Goal: Task Accomplishment & Management: Manage account settings

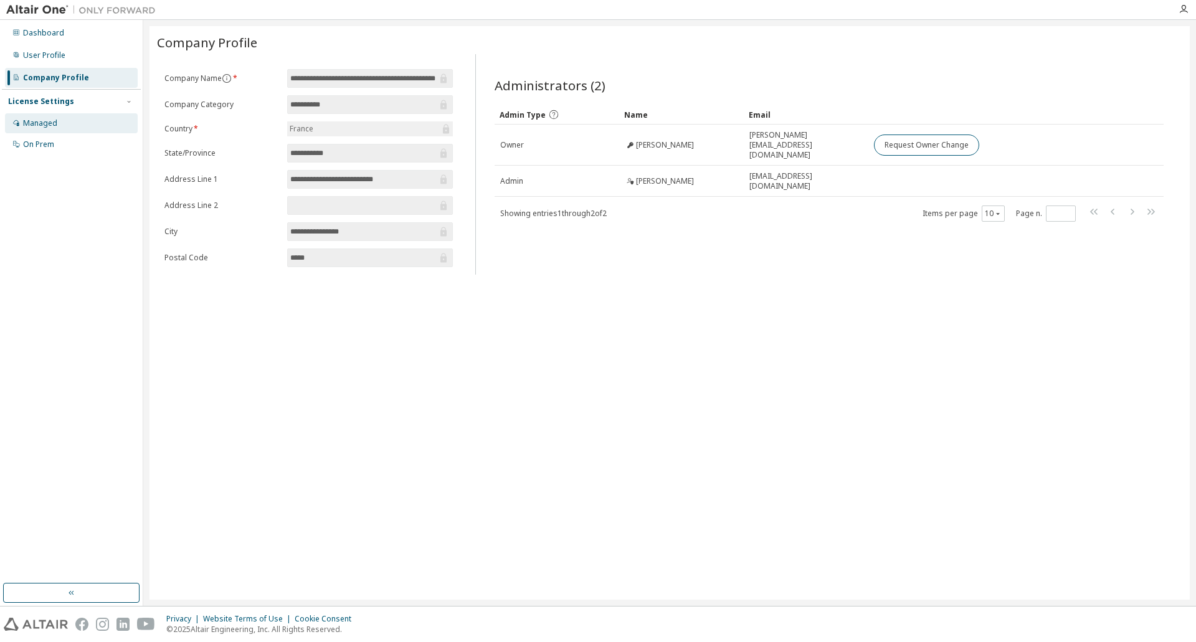
click at [31, 120] on div "Managed" at bounding box center [40, 123] width 34 height 10
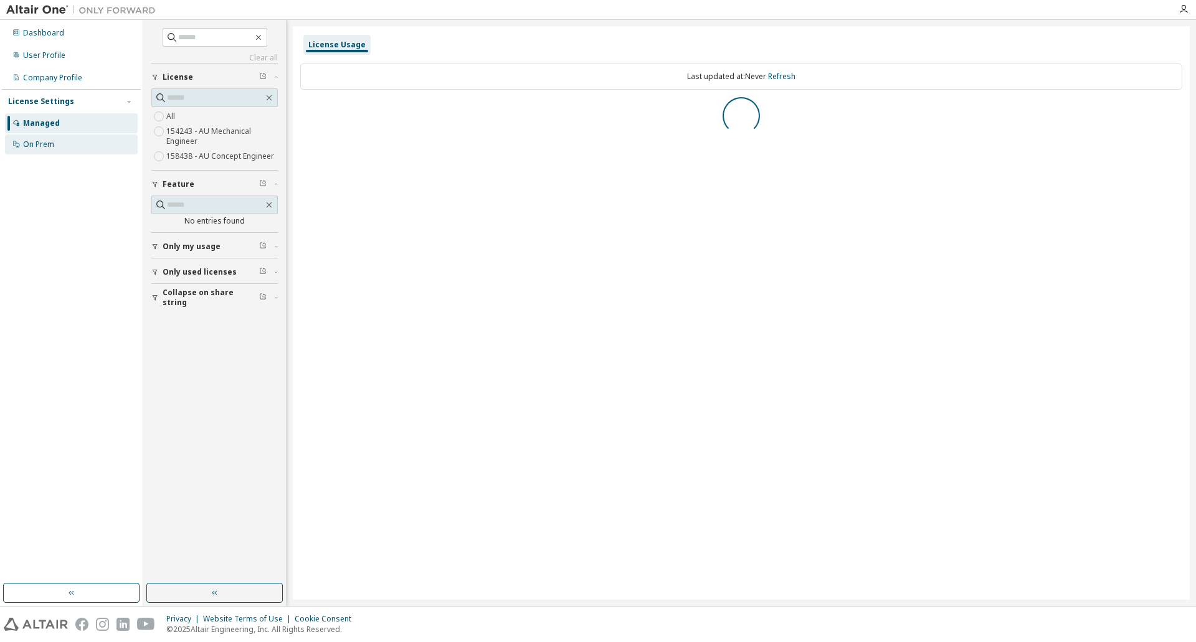
click at [44, 149] on div "On Prem" at bounding box center [38, 144] width 31 height 10
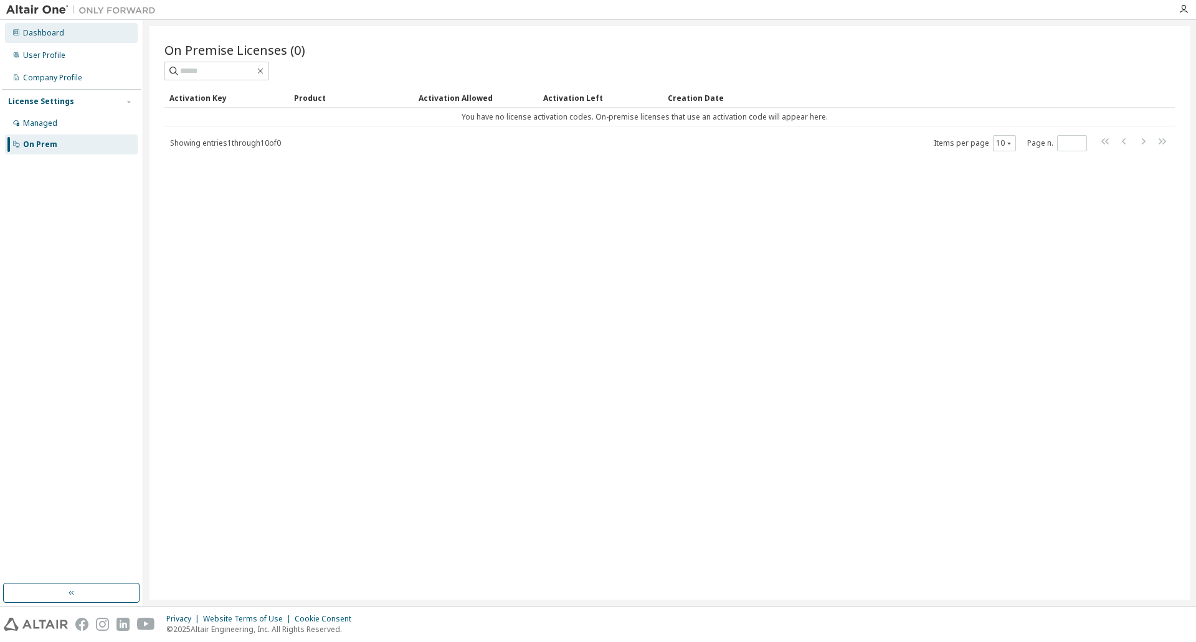
click at [38, 36] on div "Dashboard" at bounding box center [43, 33] width 41 height 10
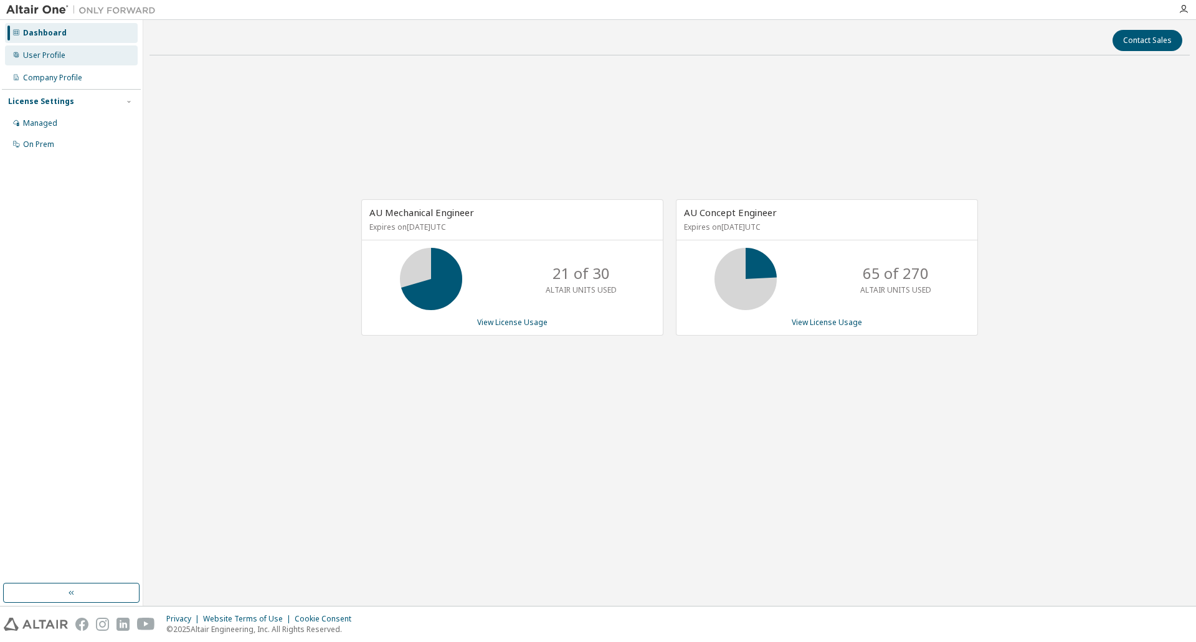
click at [60, 55] on div "User Profile" at bounding box center [44, 55] width 42 height 10
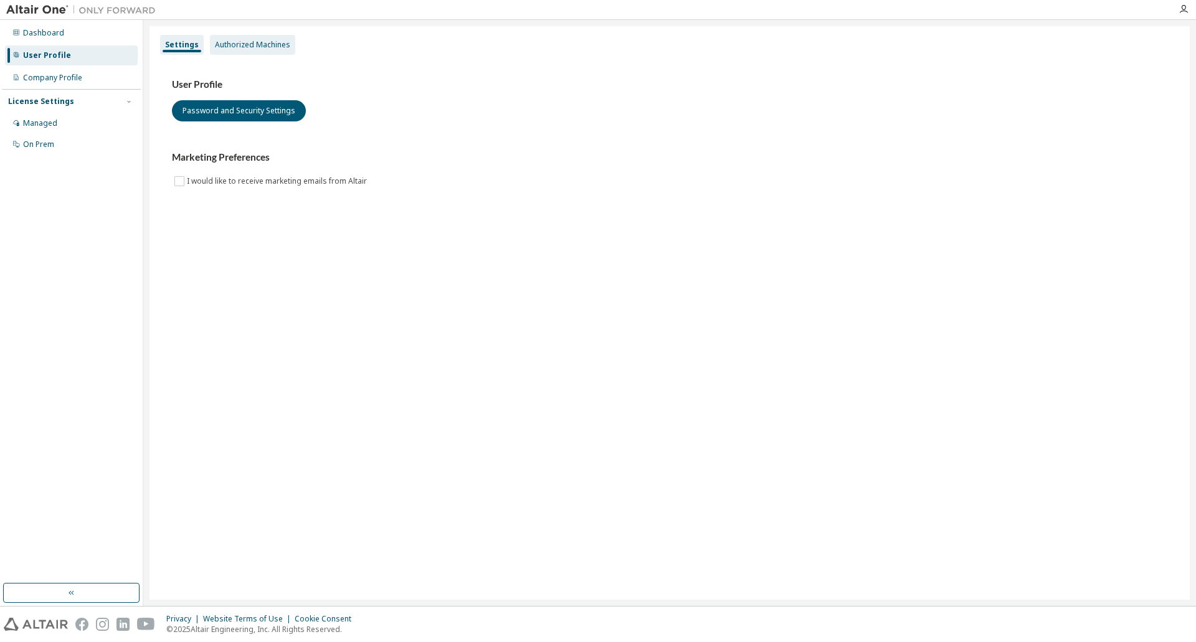
click at [248, 44] on div "Authorized Machines" at bounding box center [252, 45] width 75 height 10
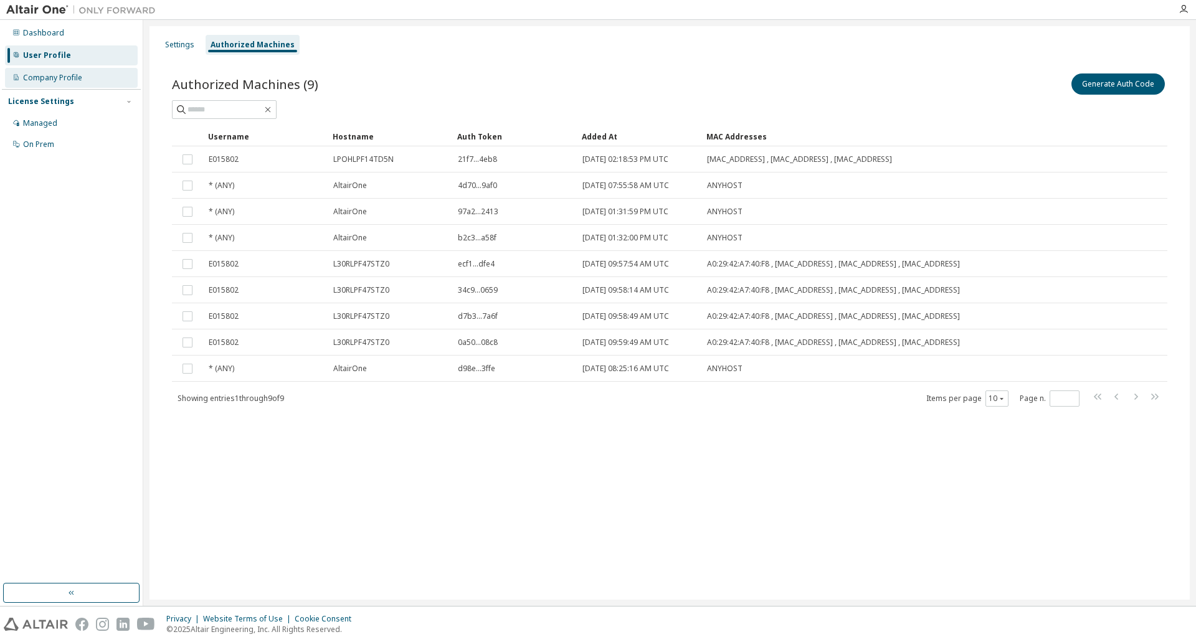
click at [73, 76] on div "Company Profile" at bounding box center [52, 78] width 59 height 10
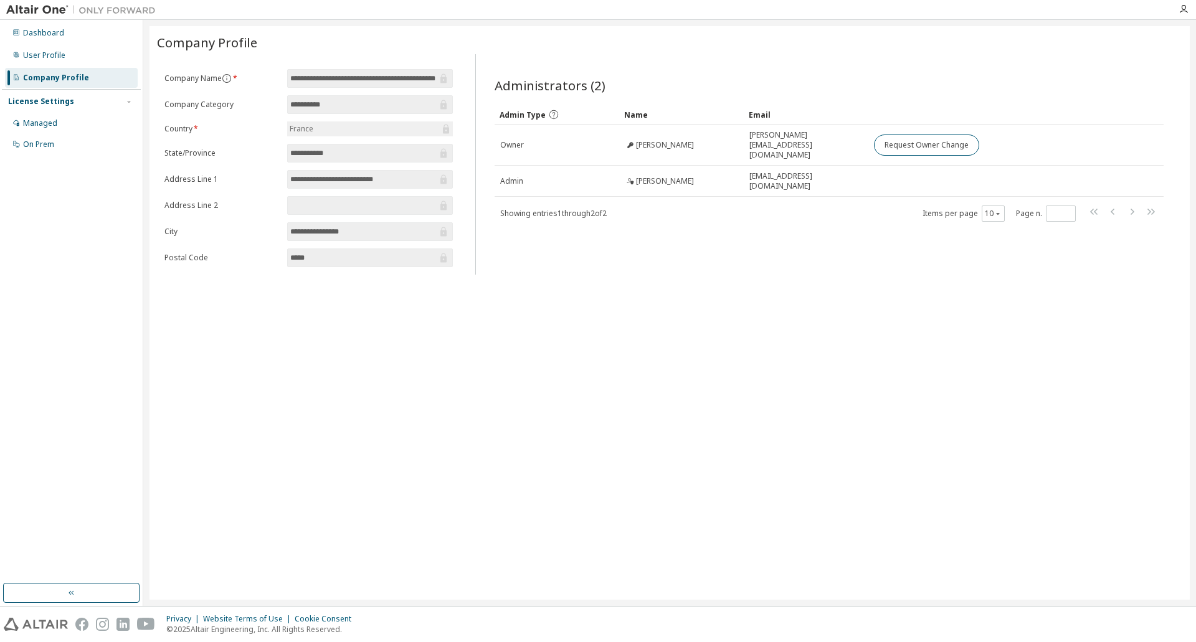
click at [333, 78] on input "**********" at bounding box center [363, 78] width 147 height 12
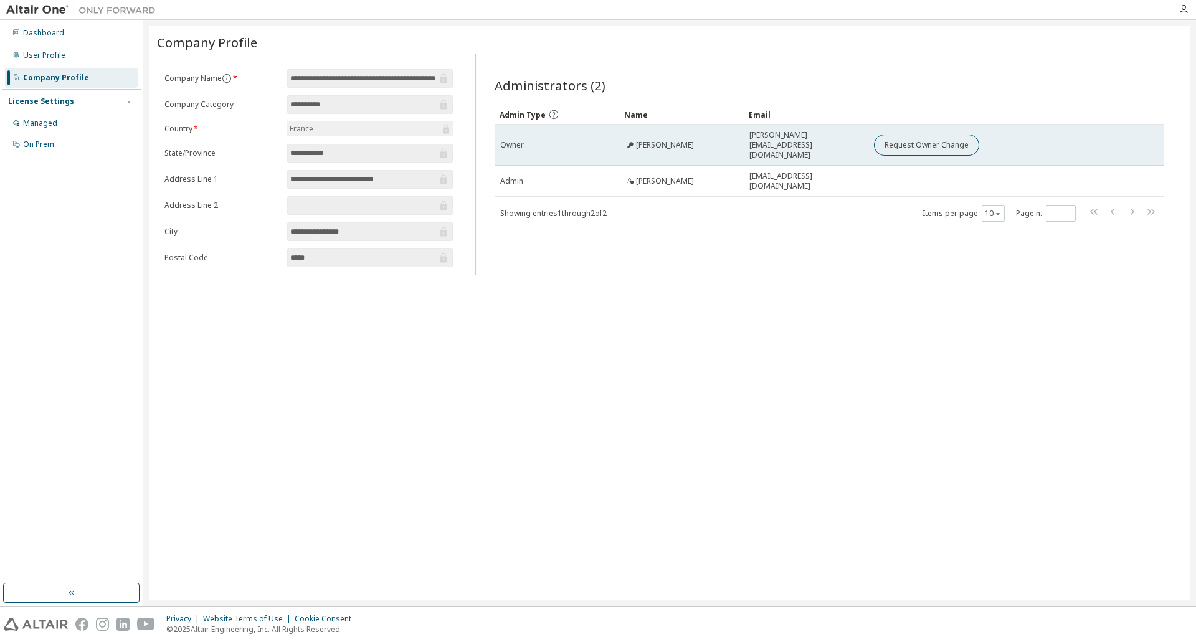
click at [519, 140] on span "Owner" at bounding box center [512, 145] width 24 height 10
click at [700, 144] on div "[PERSON_NAME]" at bounding box center [681, 145] width 113 height 10
click at [777, 144] on span "[PERSON_NAME][EMAIL_ADDRESS][DOMAIN_NAME]" at bounding box center [805, 145] width 113 height 30
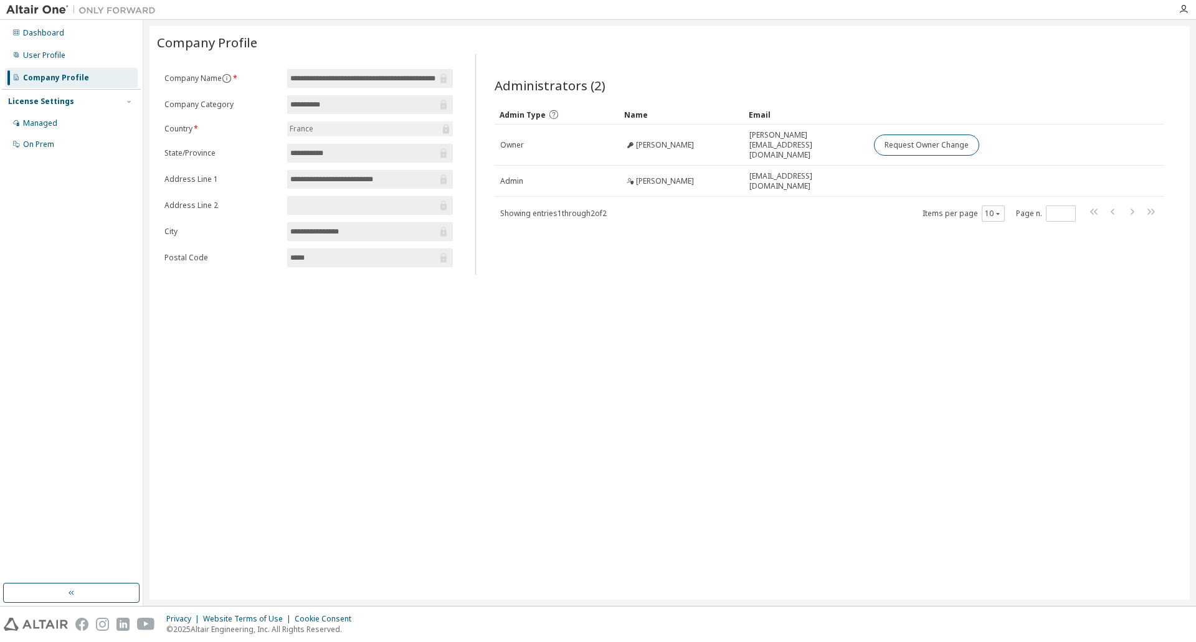
click at [542, 85] on span "Administrators (2)" at bounding box center [549, 85] width 111 height 17
click at [48, 127] on div "Managed" at bounding box center [40, 123] width 34 height 10
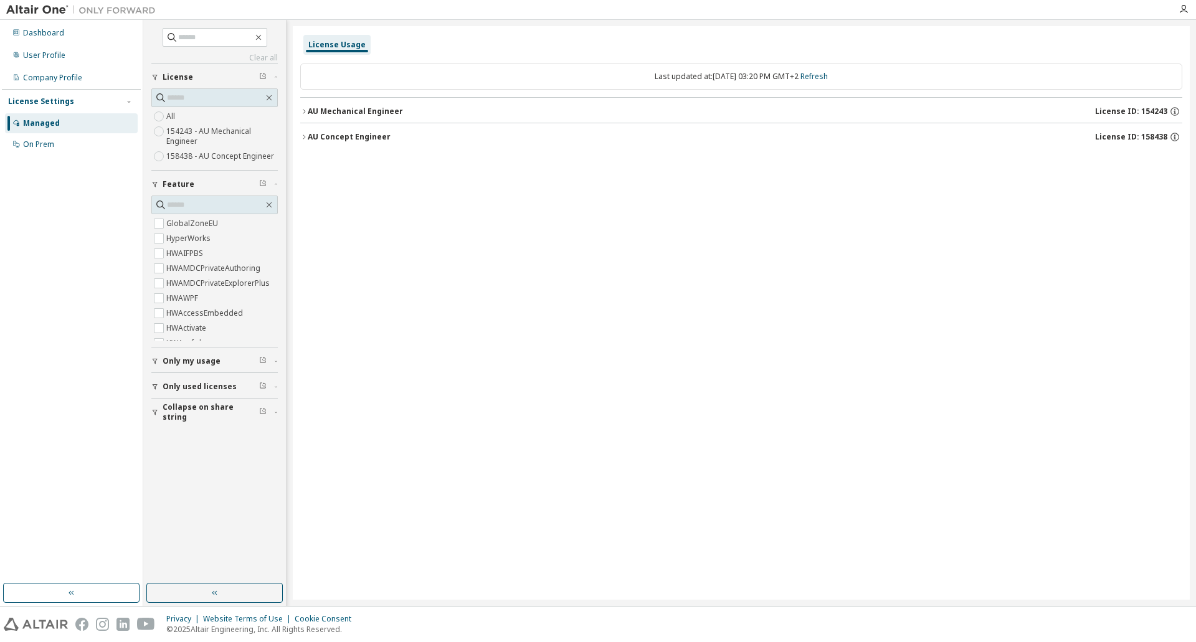
click at [323, 107] on div "AU Mechanical Engineer" at bounding box center [355, 111] width 95 height 10
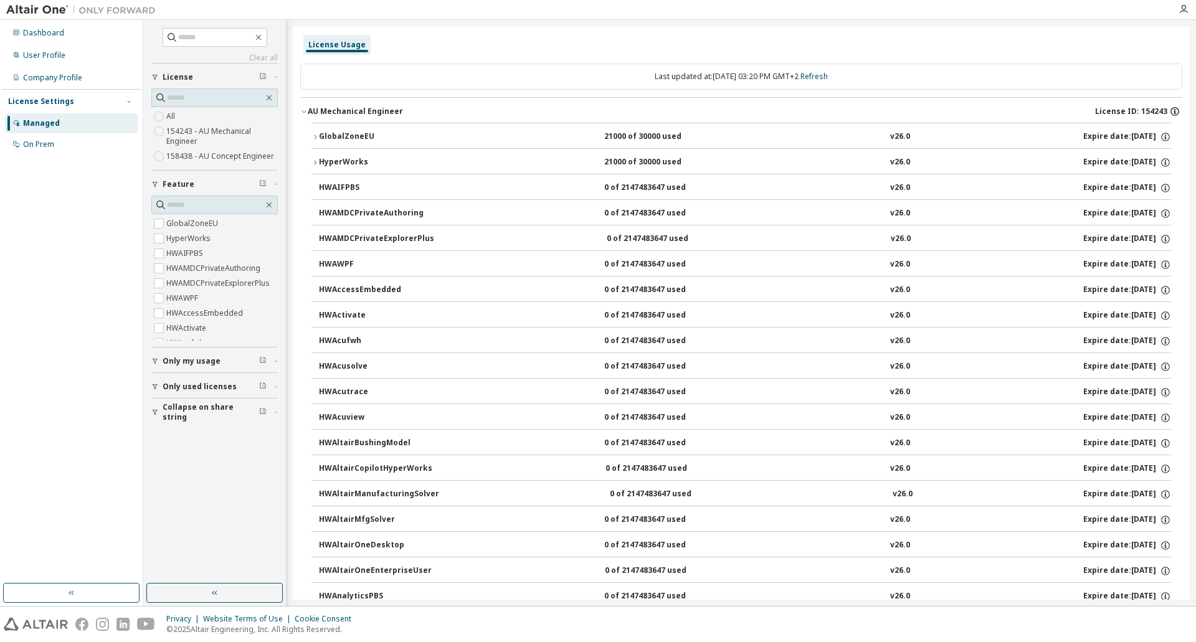
click at [1169, 109] on icon "button" at bounding box center [1174, 111] width 11 height 11
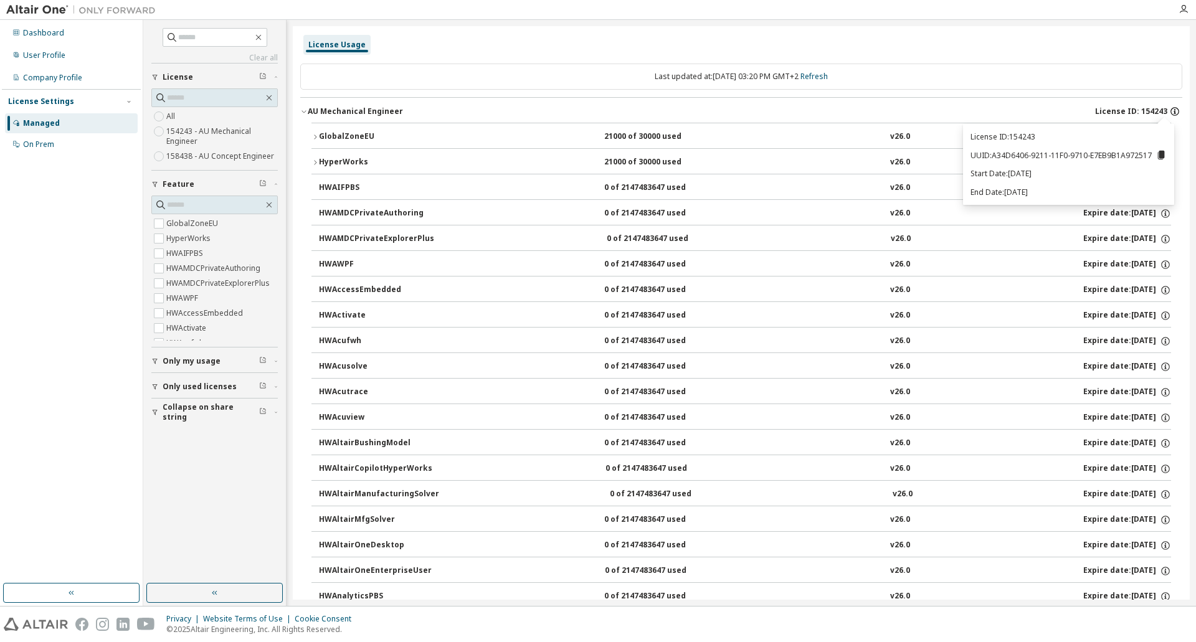
click at [1170, 111] on icon "button" at bounding box center [1174, 111] width 11 height 11
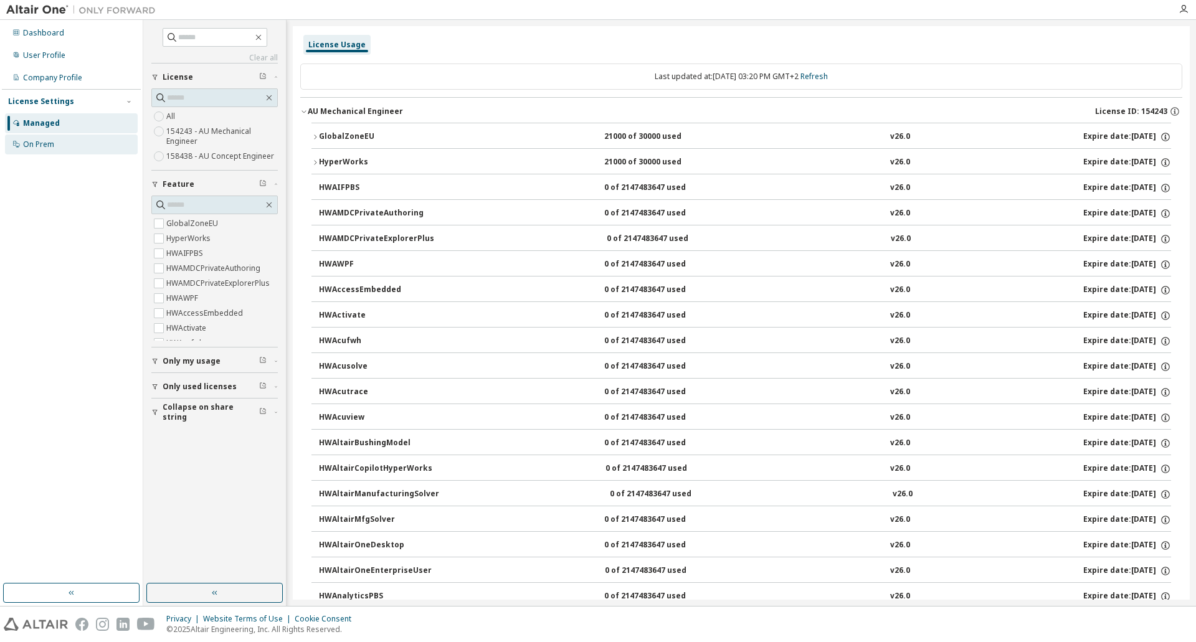
click at [48, 152] on div "On Prem" at bounding box center [71, 145] width 133 height 20
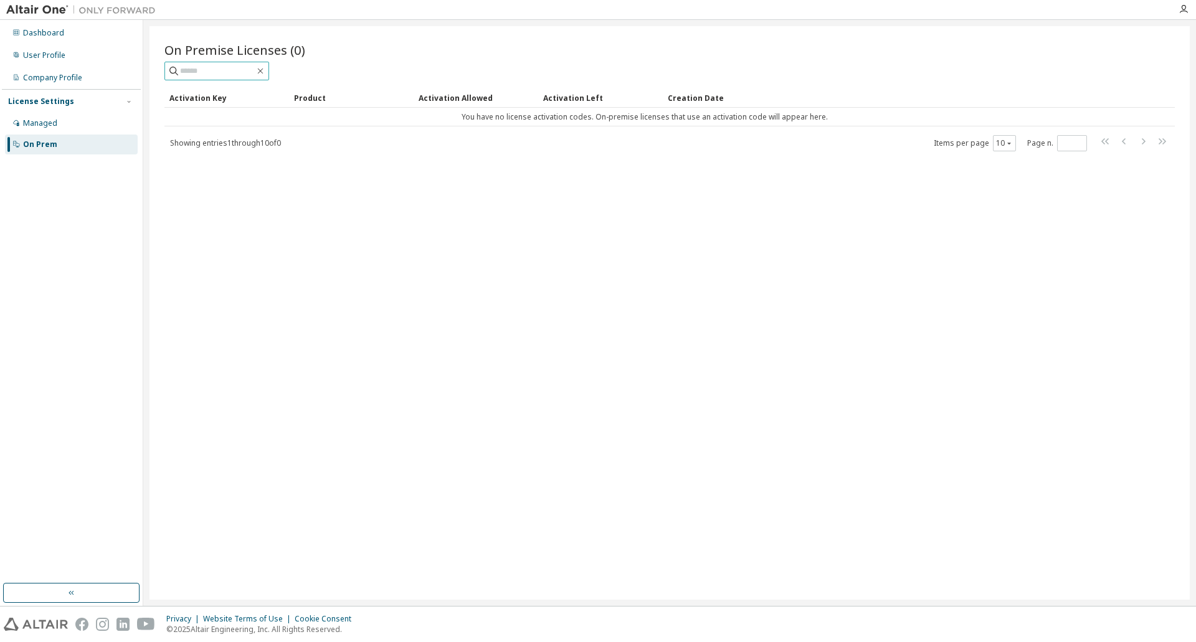
click at [212, 71] on input "text" at bounding box center [217, 71] width 75 height 12
click at [40, 78] on div "Company Profile" at bounding box center [52, 78] width 59 height 10
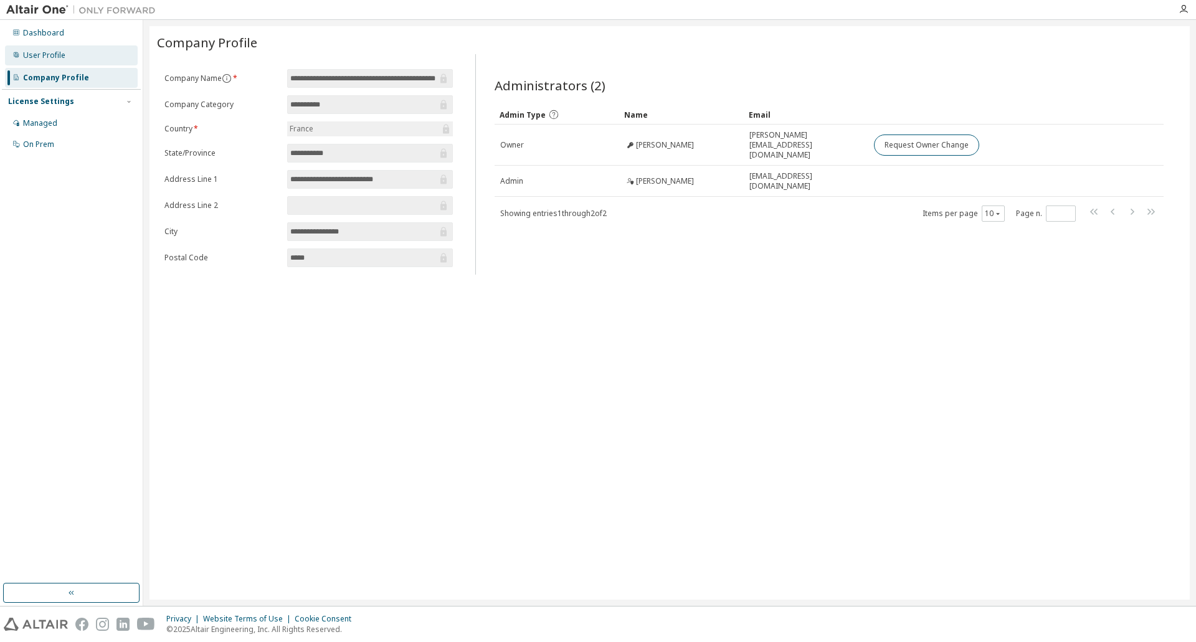
click at [67, 61] on div "User Profile" at bounding box center [71, 55] width 133 height 20
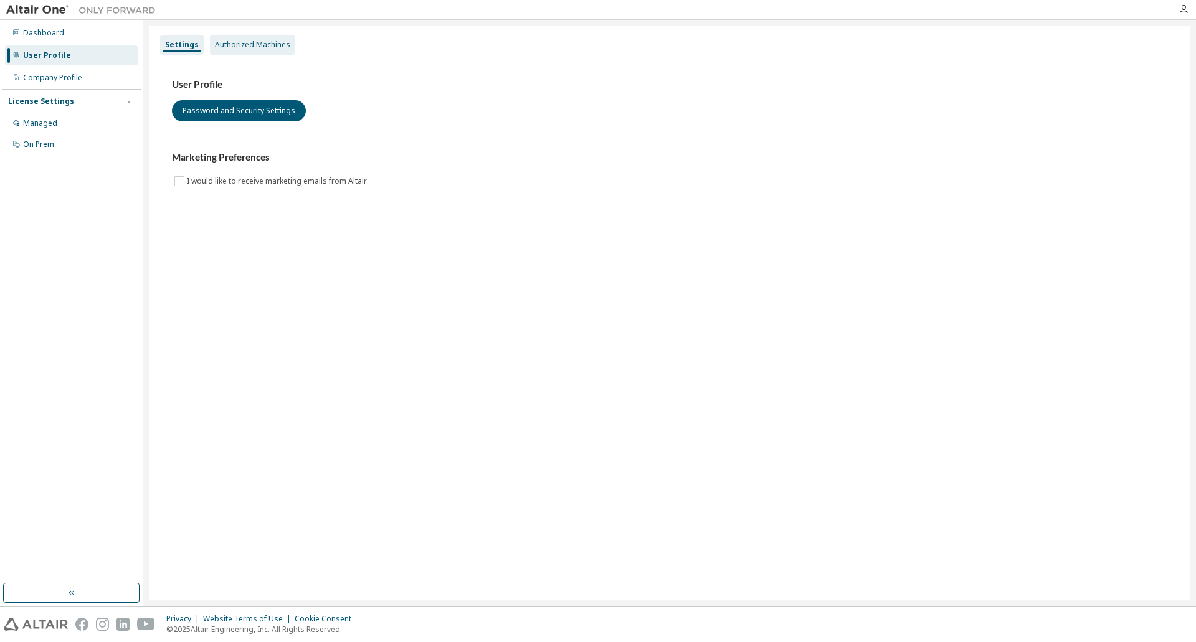
click at [243, 49] on div "Authorized Machines" at bounding box center [252, 45] width 75 height 10
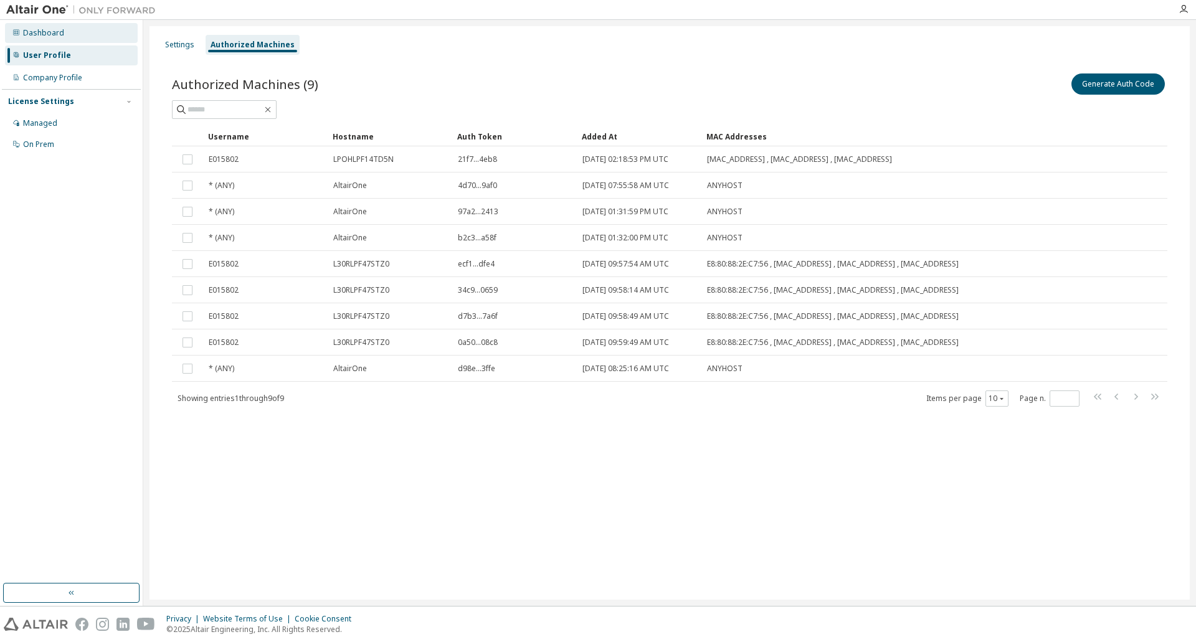
click at [67, 35] on div "Dashboard" at bounding box center [71, 33] width 133 height 20
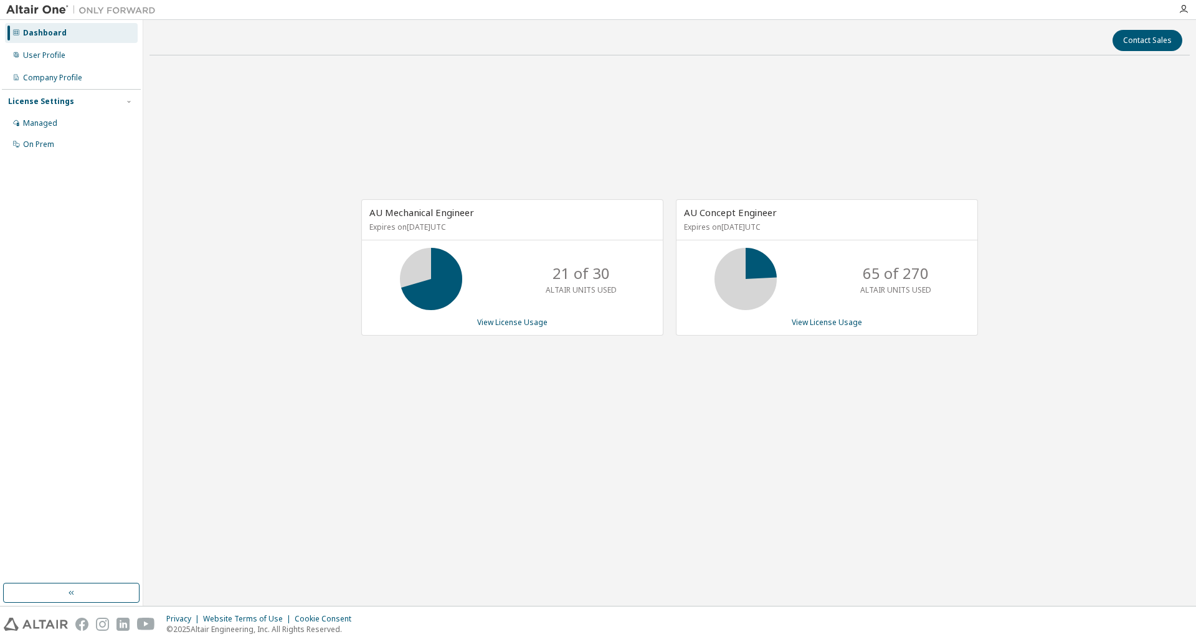
click at [414, 212] on span "AU Mechanical Engineer" at bounding box center [421, 212] width 105 height 12
click at [517, 321] on link "View License Usage" at bounding box center [512, 322] width 70 height 11
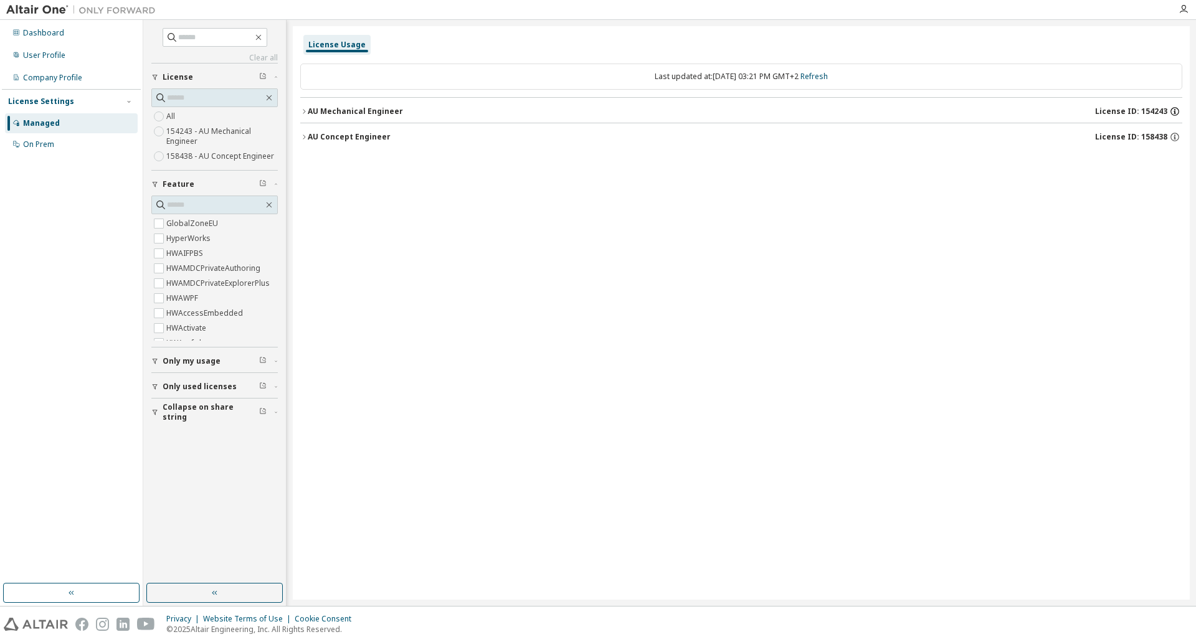
click at [1172, 110] on icon "button" at bounding box center [1174, 111] width 11 height 11
click at [639, 296] on div "License Usage Last updated at: [DATE] 03:21 PM GMT+2 Refresh AU Mechanical Engi…" at bounding box center [741, 313] width 897 height 574
click at [24, 144] on div "On Prem" at bounding box center [38, 144] width 31 height 10
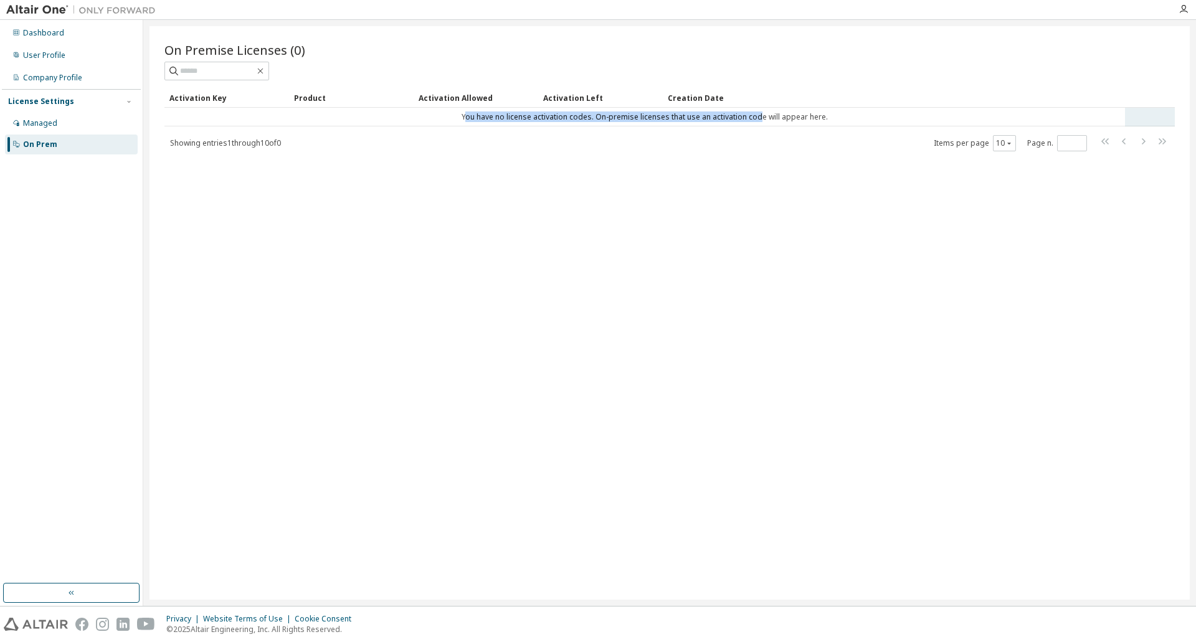
drag, startPoint x: 469, startPoint y: 116, endPoint x: 777, endPoint y: 125, distance: 308.4
click at [777, 125] on td "You have no license activation codes. On-premise licenses that use an activatio…" at bounding box center [644, 117] width 960 height 19
click at [55, 121] on div "Managed" at bounding box center [40, 123] width 34 height 10
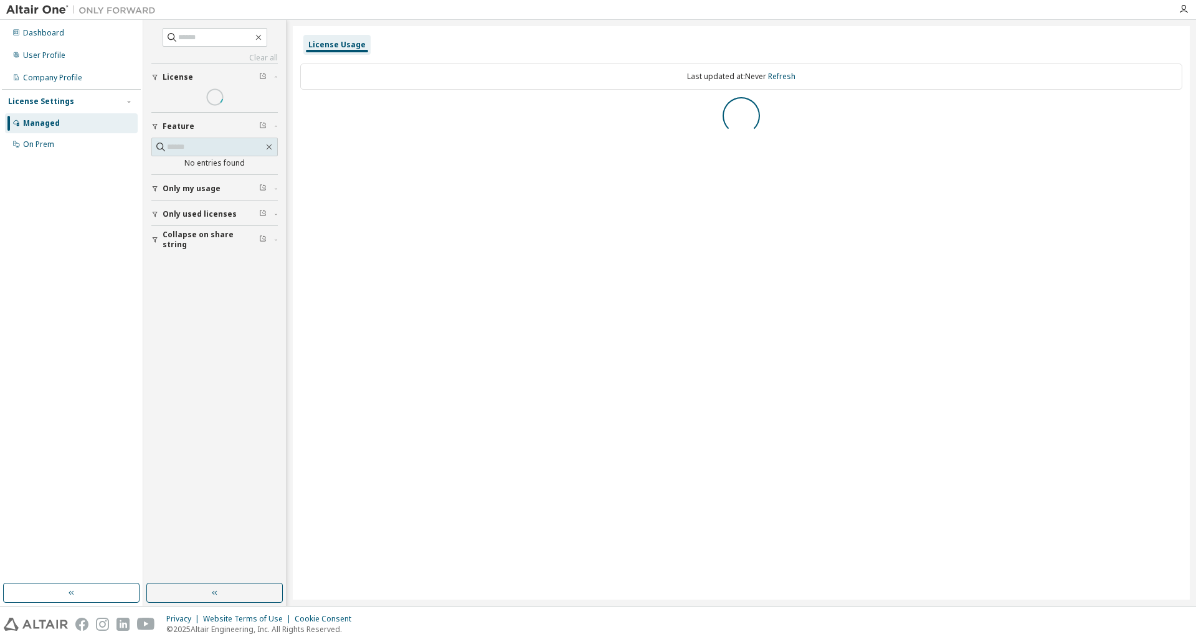
click at [46, 102] on div "License Settings" at bounding box center [41, 102] width 66 height 10
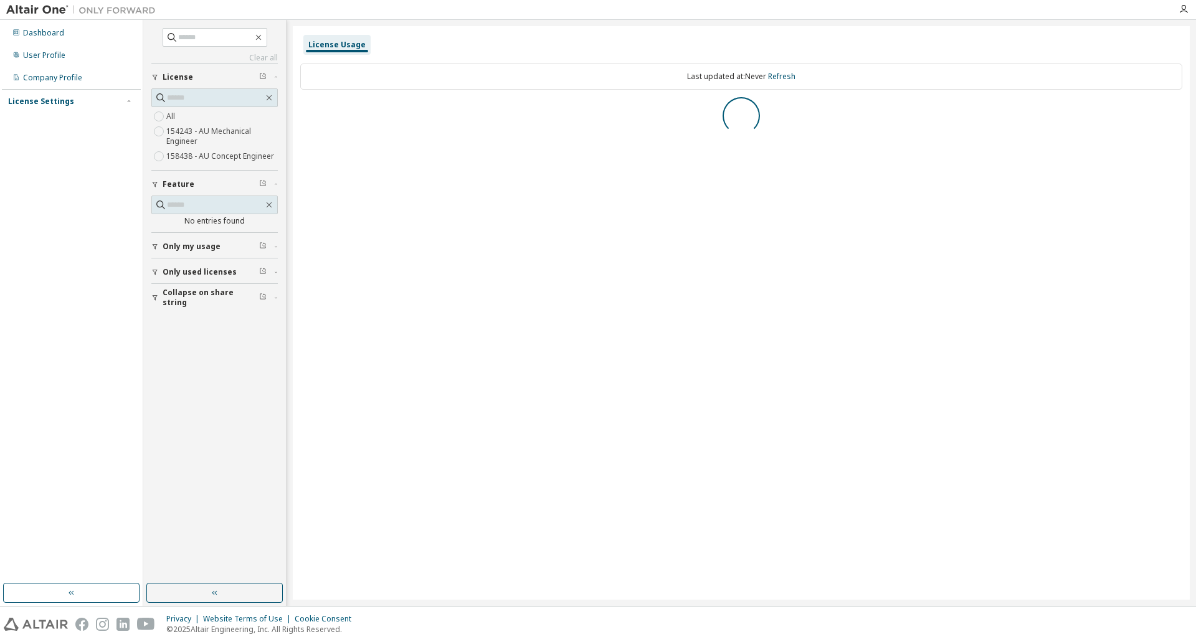
click at [32, 102] on div "License Settings" at bounding box center [41, 102] width 66 height 10
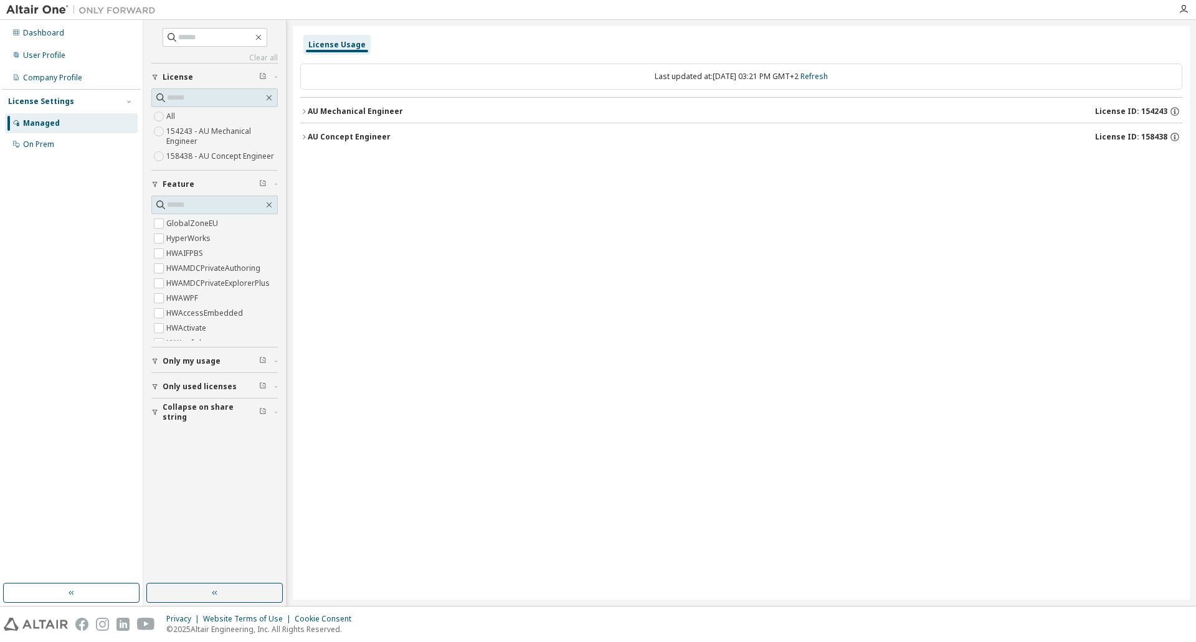
click at [312, 111] on div "AU Mechanical Engineer" at bounding box center [355, 111] width 95 height 10
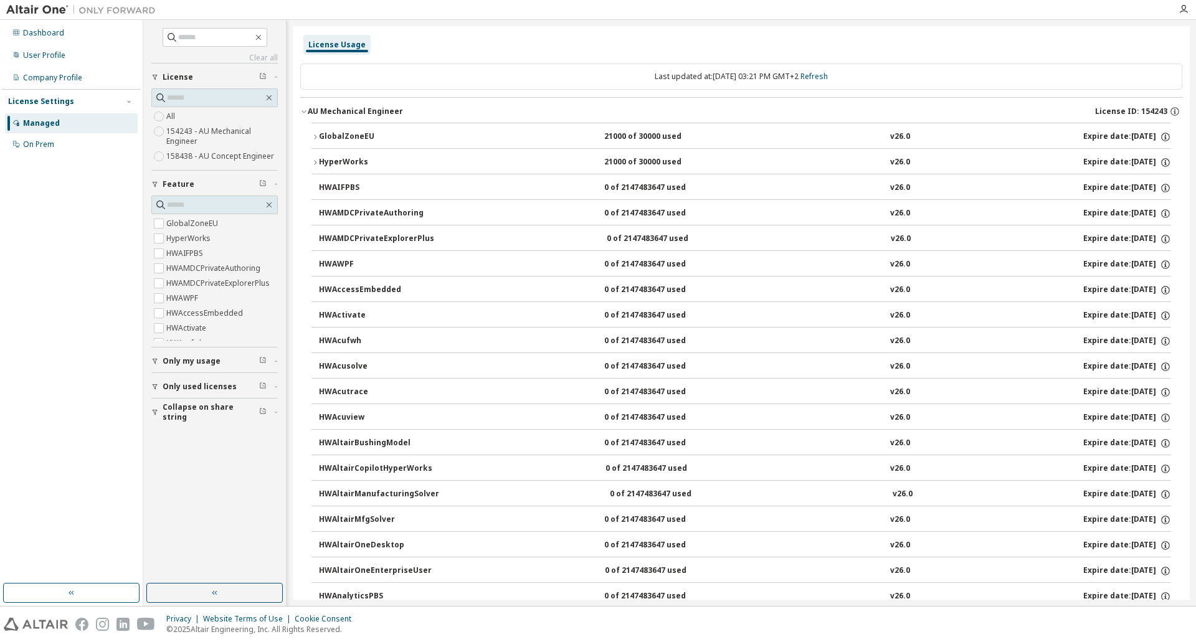
click at [494, 138] on div "GlobalZoneEU 21000 of 30000 used v26.0 Expire date: [DATE]" at bounding box center [745, 136] width 852 height 11
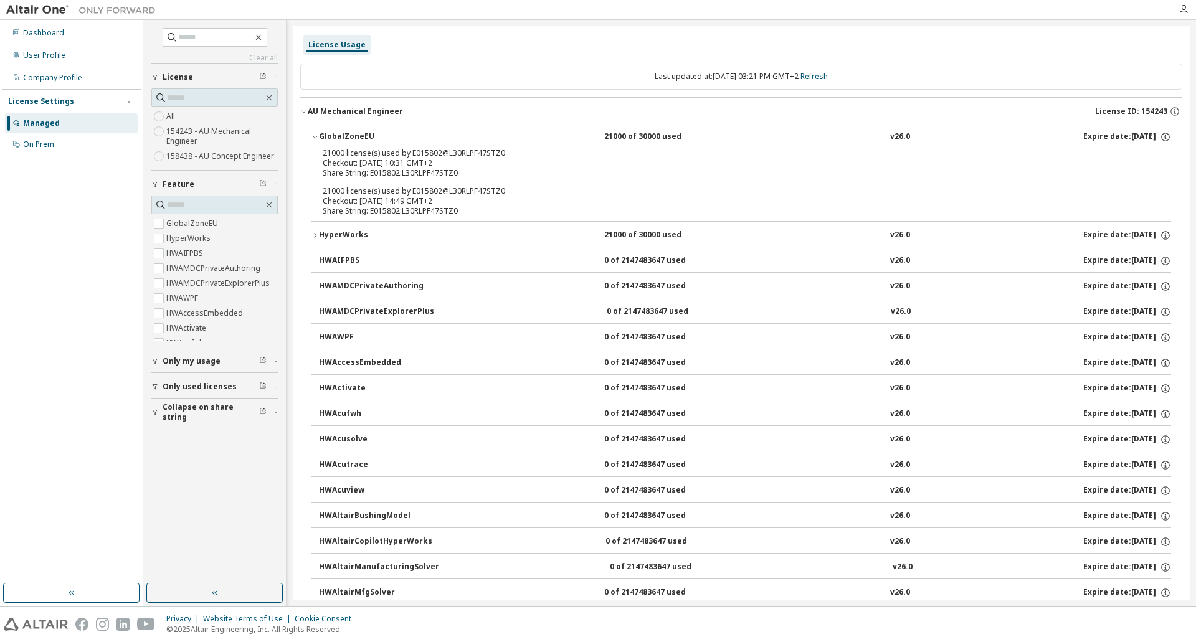
click at [327, 132] on div "GlobalZoneEU" at bounding box center [375, 136] width 112 height 11
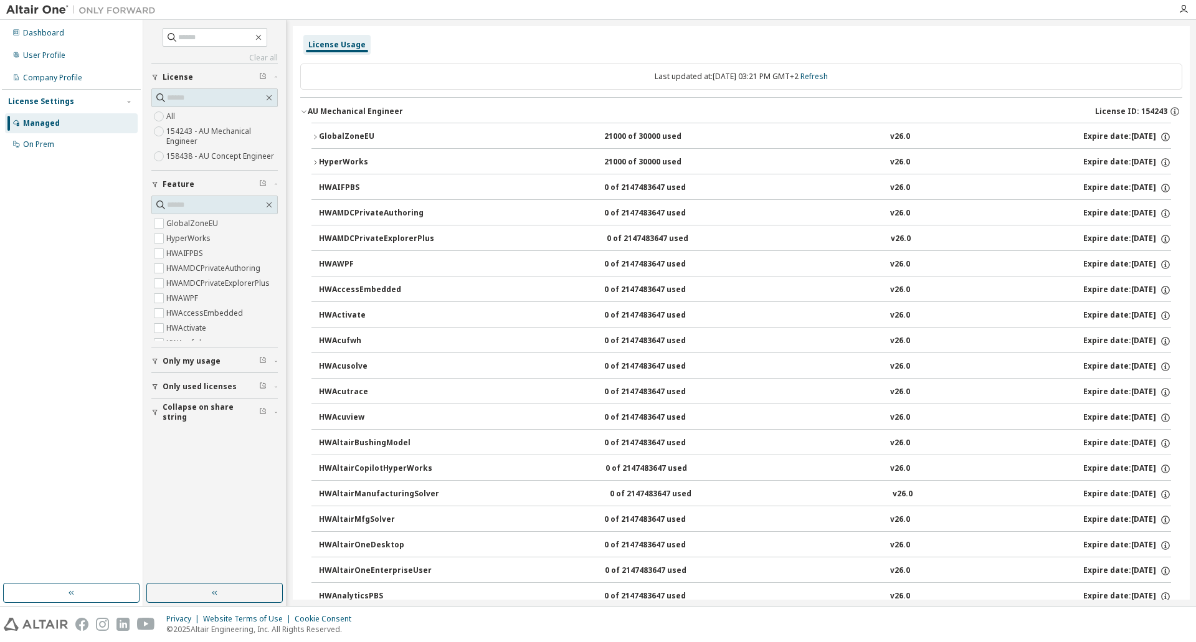
click at [306, 113] on icon "button" at bounding box center [303, 111] width 7 height 7
